Goal: Find specific page/section: Find specific page/section

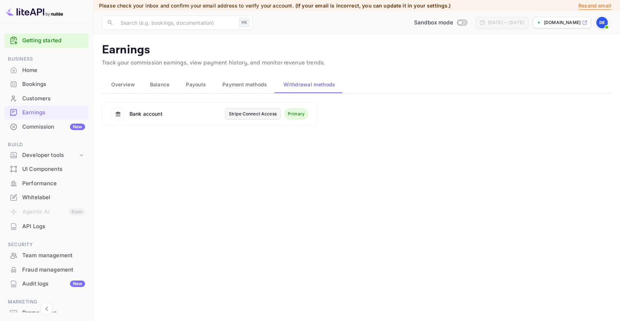
click at [255, 116] on div "Stripe Connect Access" at bounding box center [253, 114] width 48 height 6
click at [598, 23] on img at bounding box center [601, 22] width 11 height 11
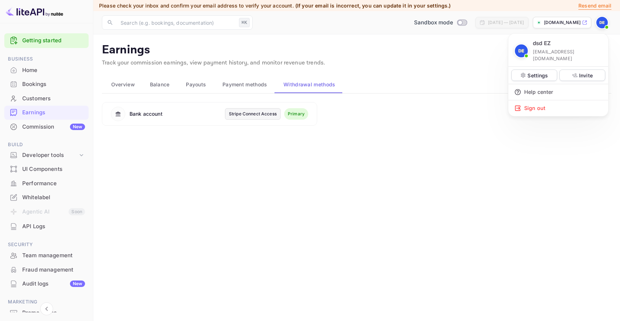
click at [549, 52] on p "[EMAIL_ADDRESS][DOMAIN_NAME]" at bounding box center [567, 55] width 70 height 14
copy div "dsd EZ"
click at [543, 103] on div "Sign out" at bounding box center [558, 108] width 100 height 16
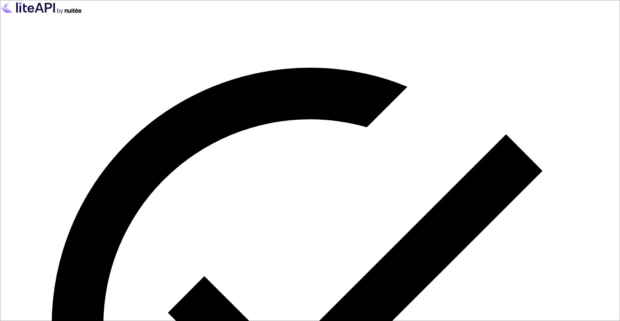
paste input "[EMAIL_ADDRESS][DOMAIN_NAME]"
type input "[EMAIL_ADDRESS][DOMAIN_NAME]"
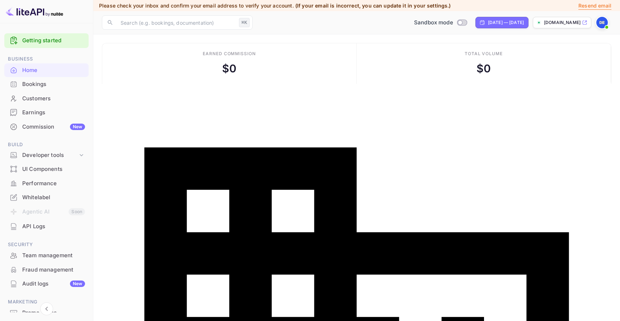
scroll to position [117, 165]
click at [85, 126] on div "Commission New" at bounding box center [46, 127] width 84 height 14
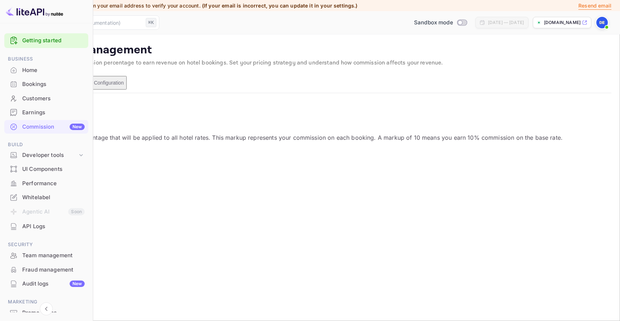
scroll to position [127, 314]
click at [56, 203] on div "Whitelabel" at bounding box center [46, 198] width 84 height 14
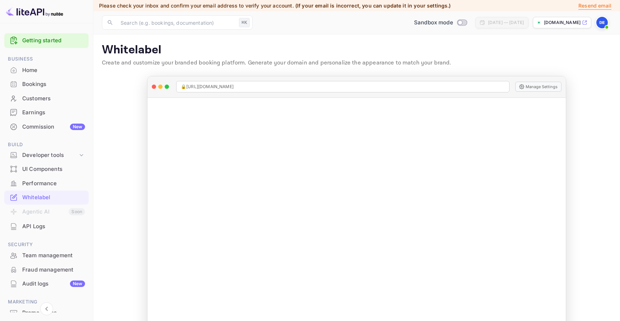
click at [565, 20] on p "[DOMAIN_NAME]" at bounding box center [562, 22] width 37 height 6
